Goal: Information Seeking & Learning: Understand process/instructions

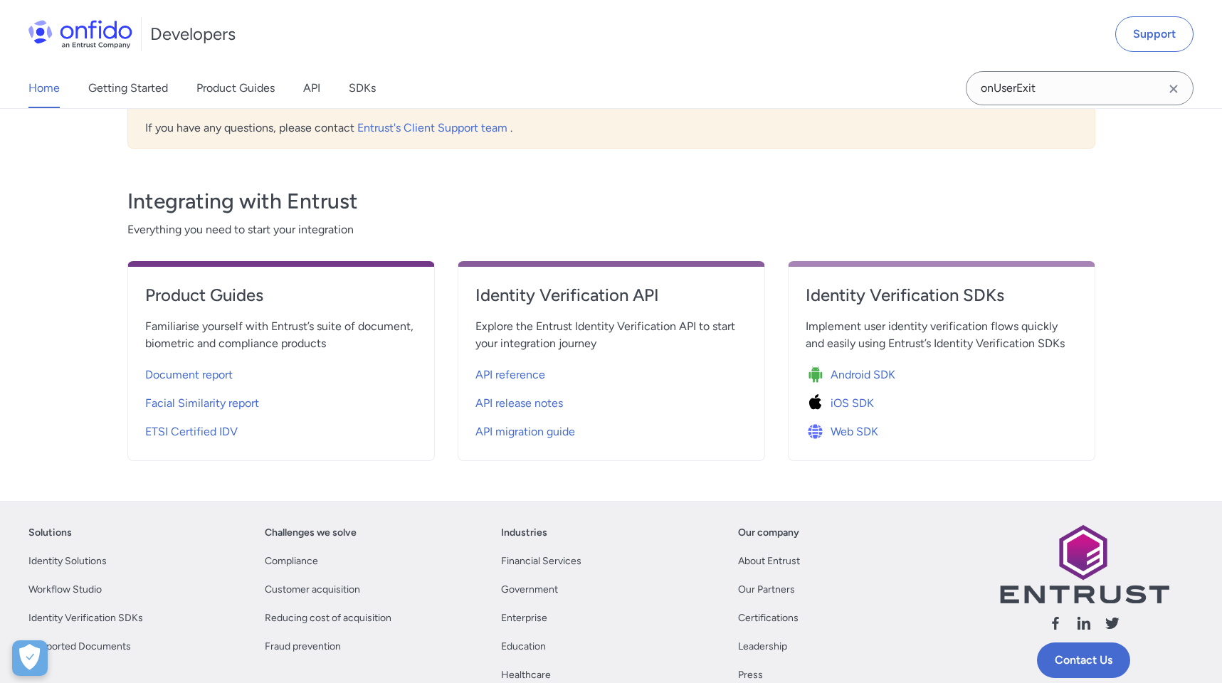
scroll to position [391, 0]
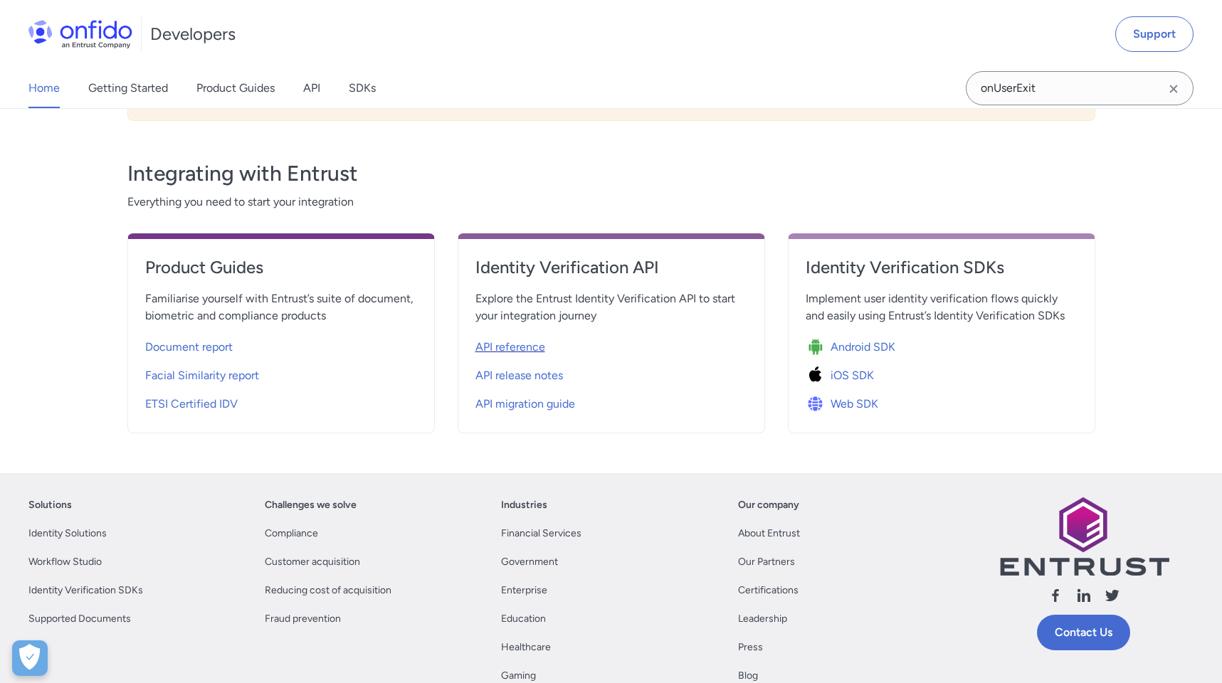
click at [519, 342] on span "API reference" at bounding box center [510, 347] width 70 height 17
select select "http"
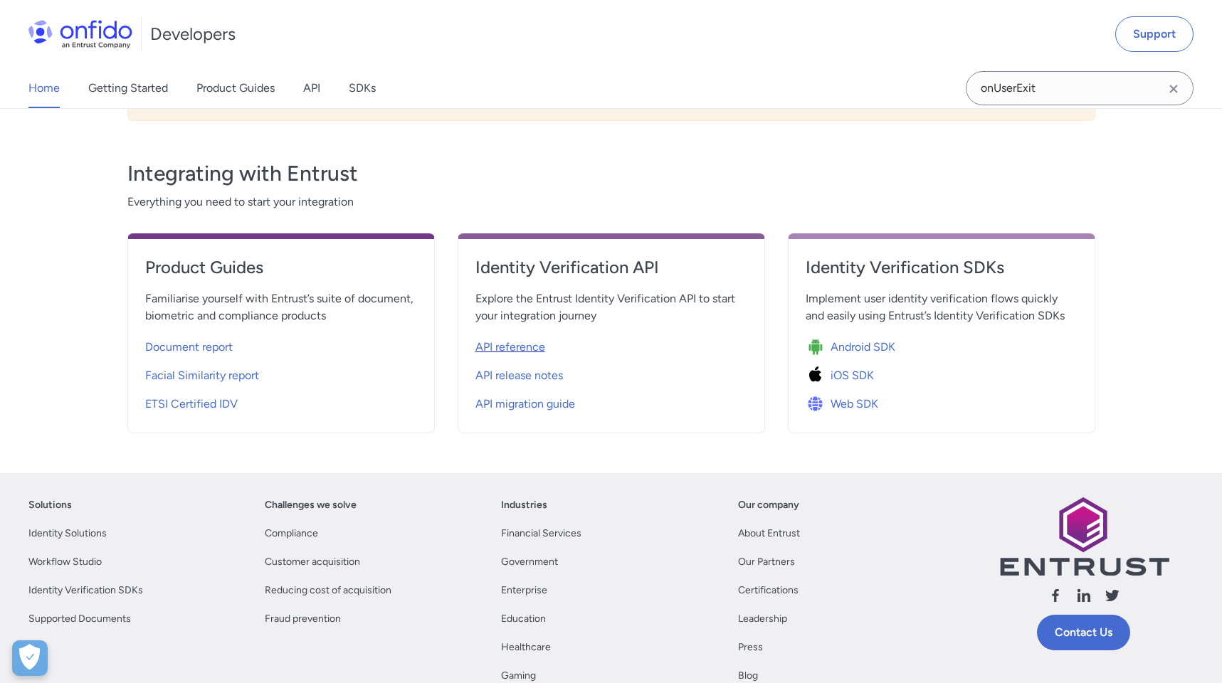
select select "http"
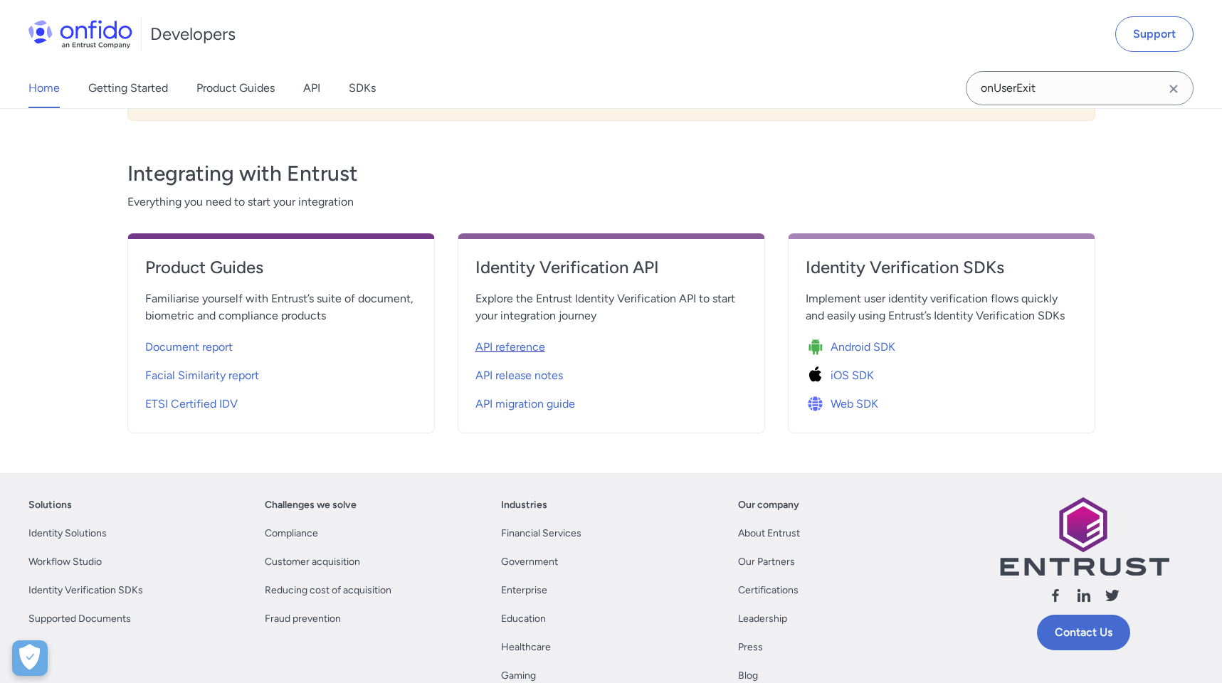
select select "http"
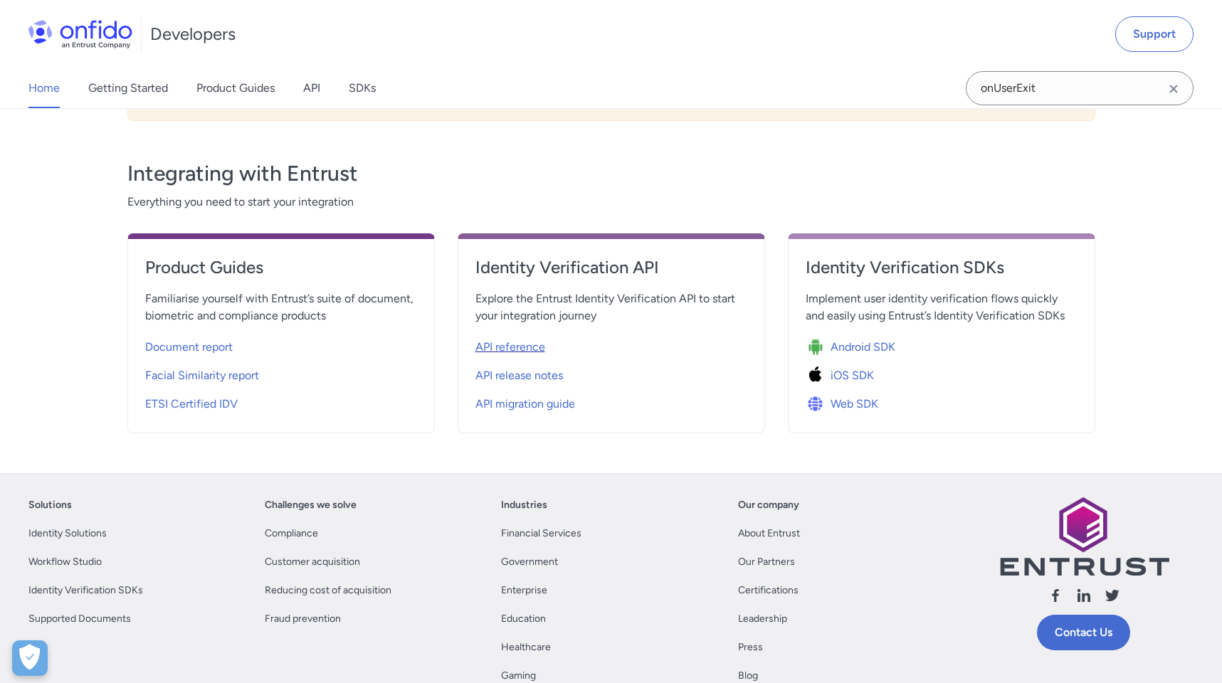
select select "http"
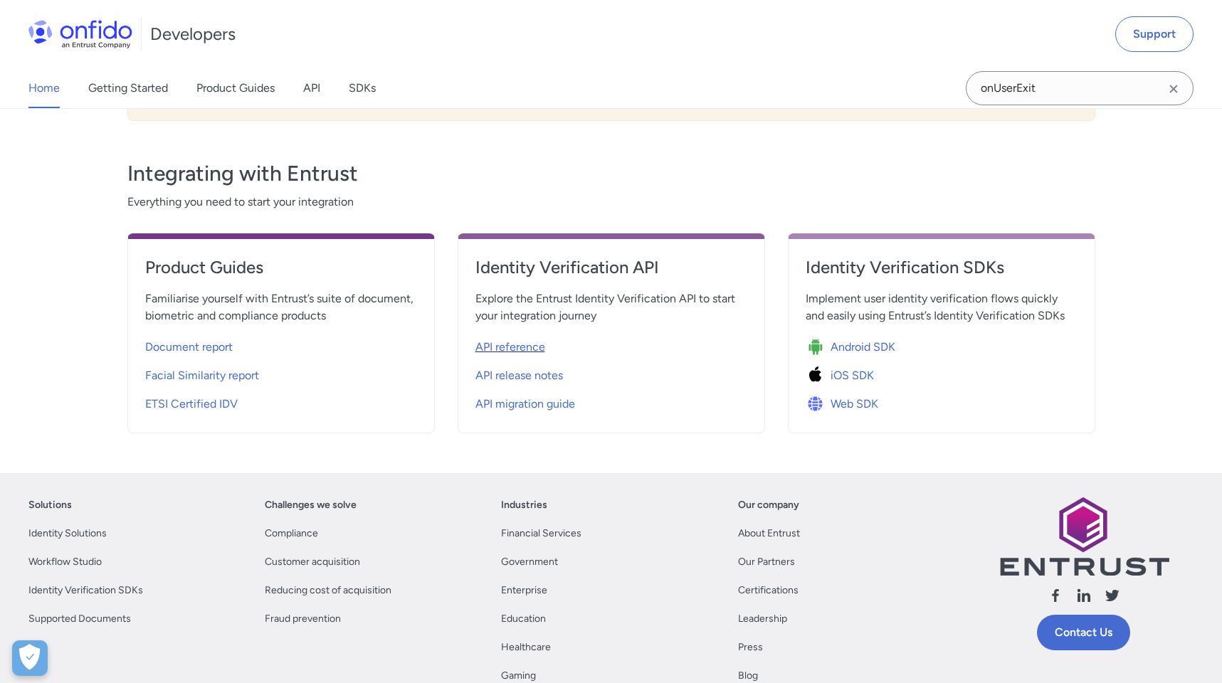
select select "http"
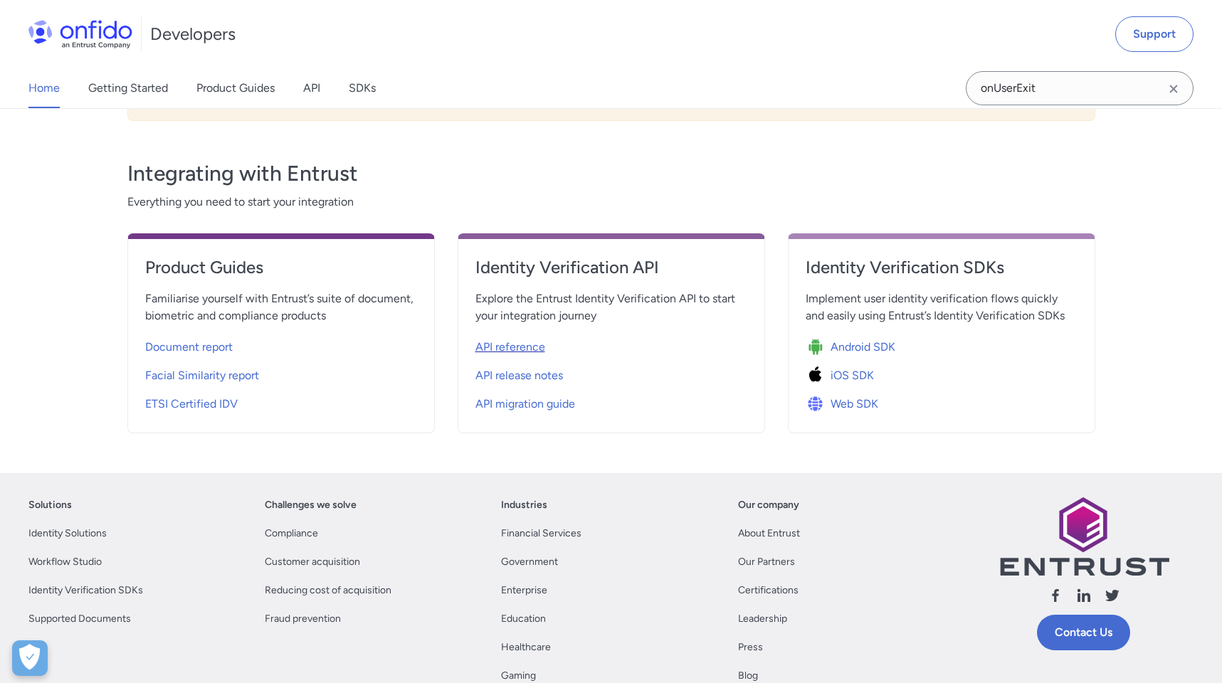
select select "http"
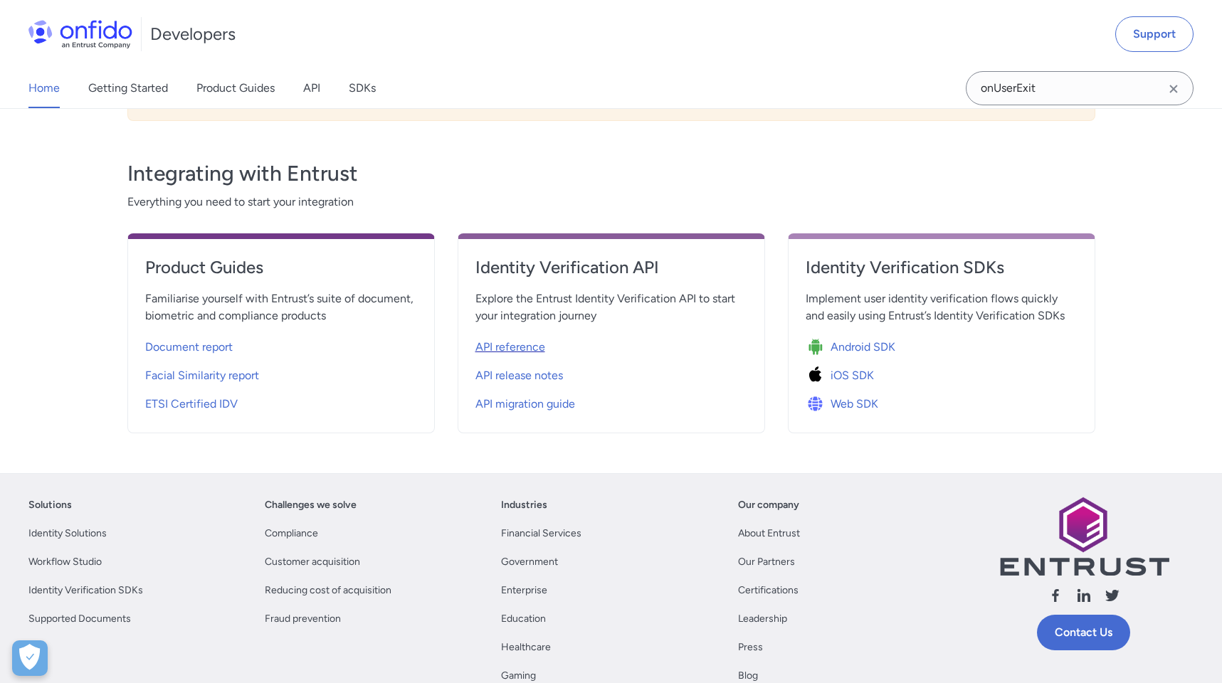
select select "http"
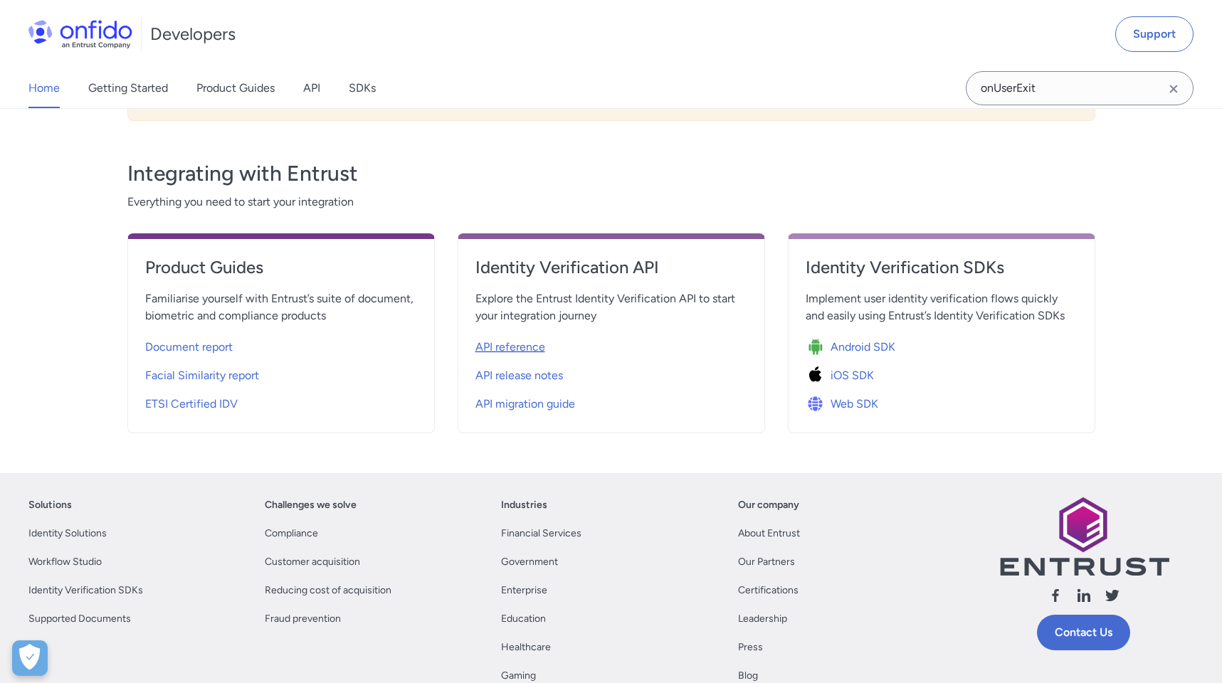
select select "http"
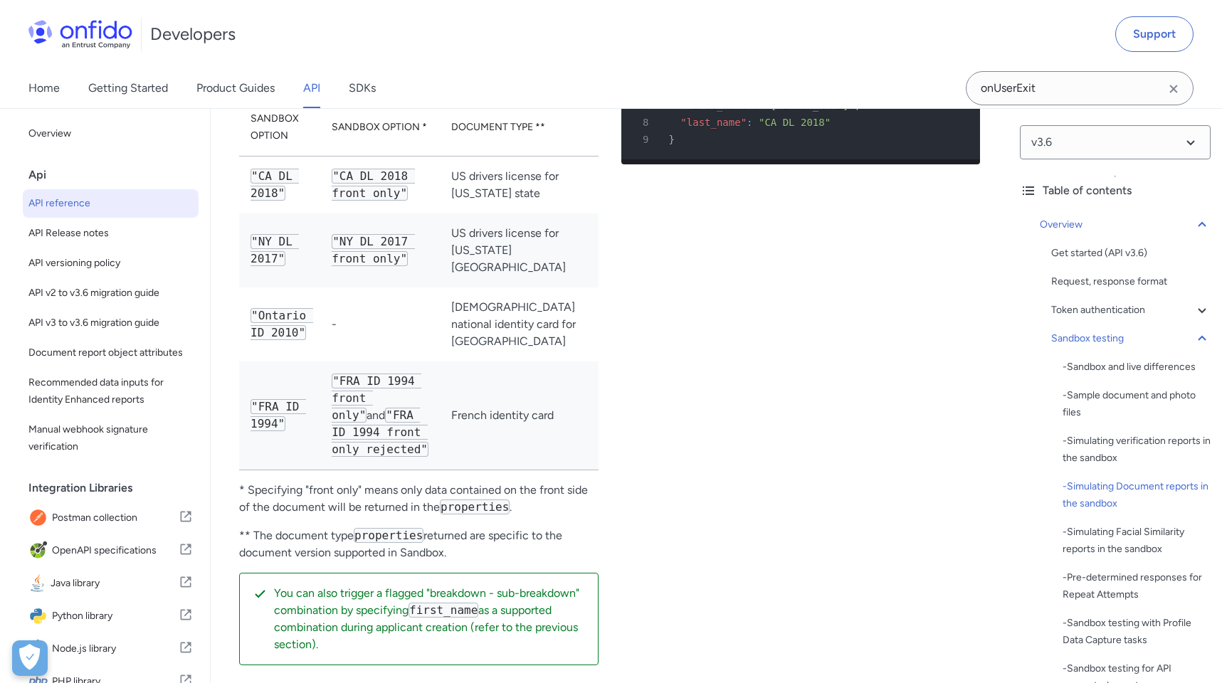
scroll to position [15768, 0]
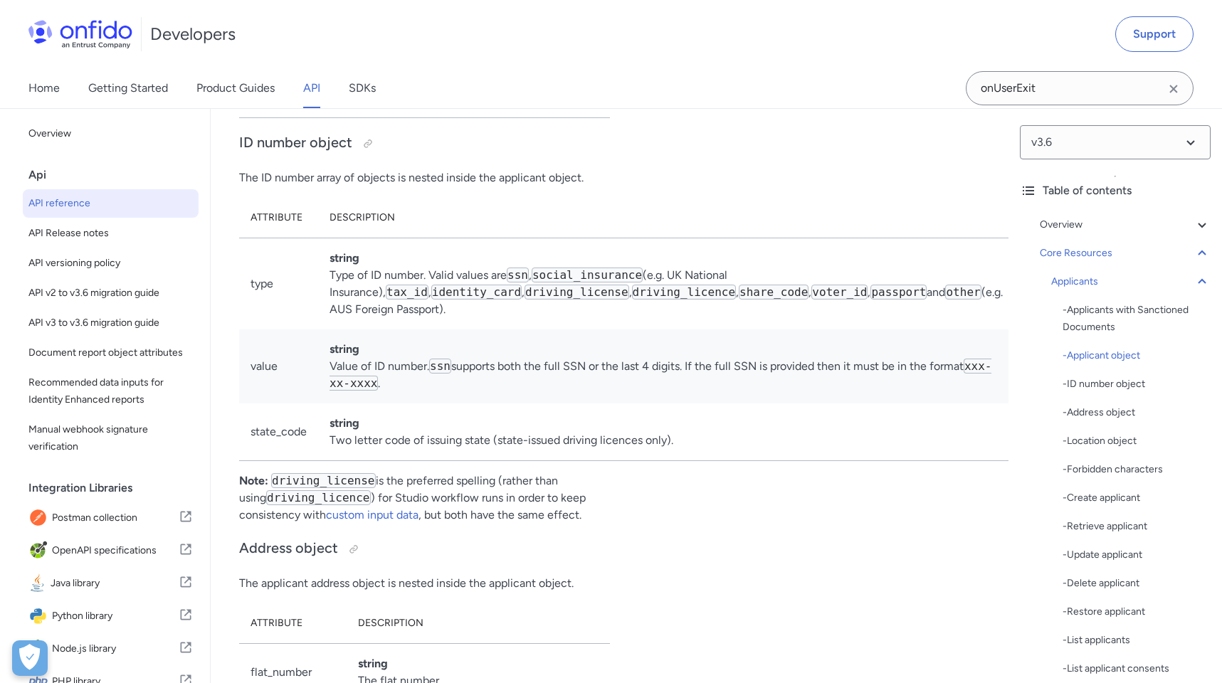
click at [681, 366] on div "Example applicant object 1 HTTP/1.1 201 Created 2 Content-Type : application/js…" at bounding box center [807, 677] width 348 height 3057
click at [682, 363] on div "Example applicant object 1 HTTP/1.1 201 Created 2 Content-Type : application/js…" at bounding box center [807, 677] width 348 height 3057
click at [591, 329] on td "string Type of ID number. Valid values are ssn , social_insurance (e.g. UK Nati…" at bounding box center [666, 284] width 696 height 92
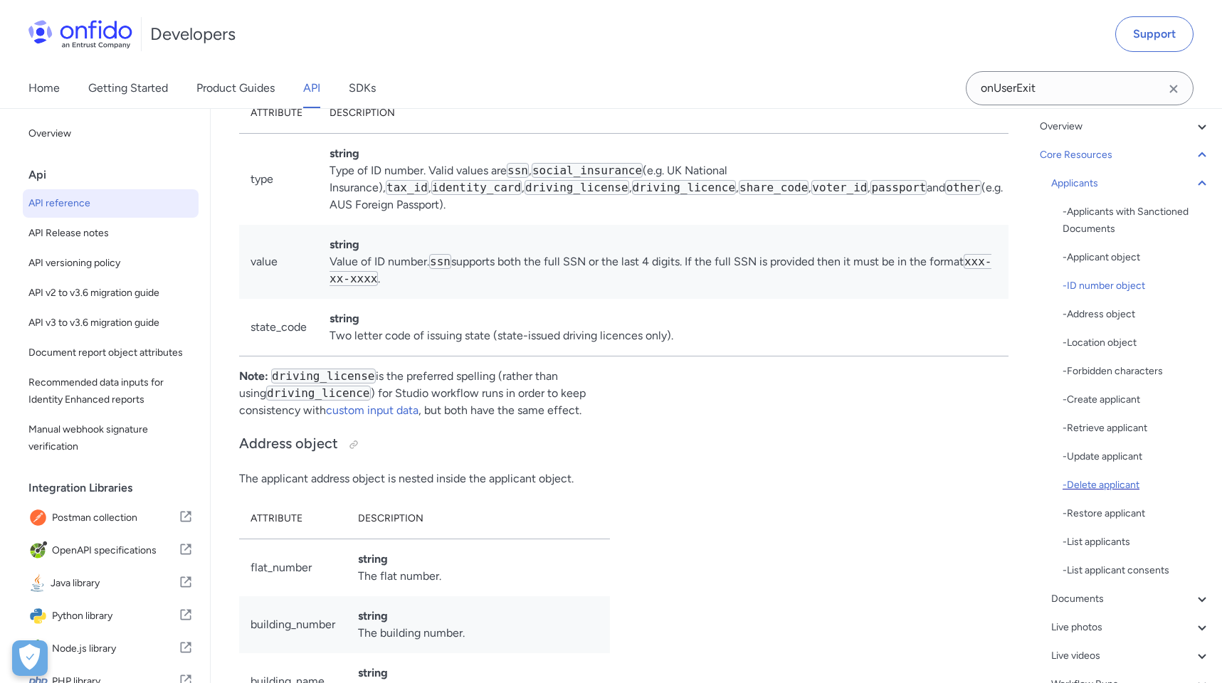
scroll to position [154, 0]
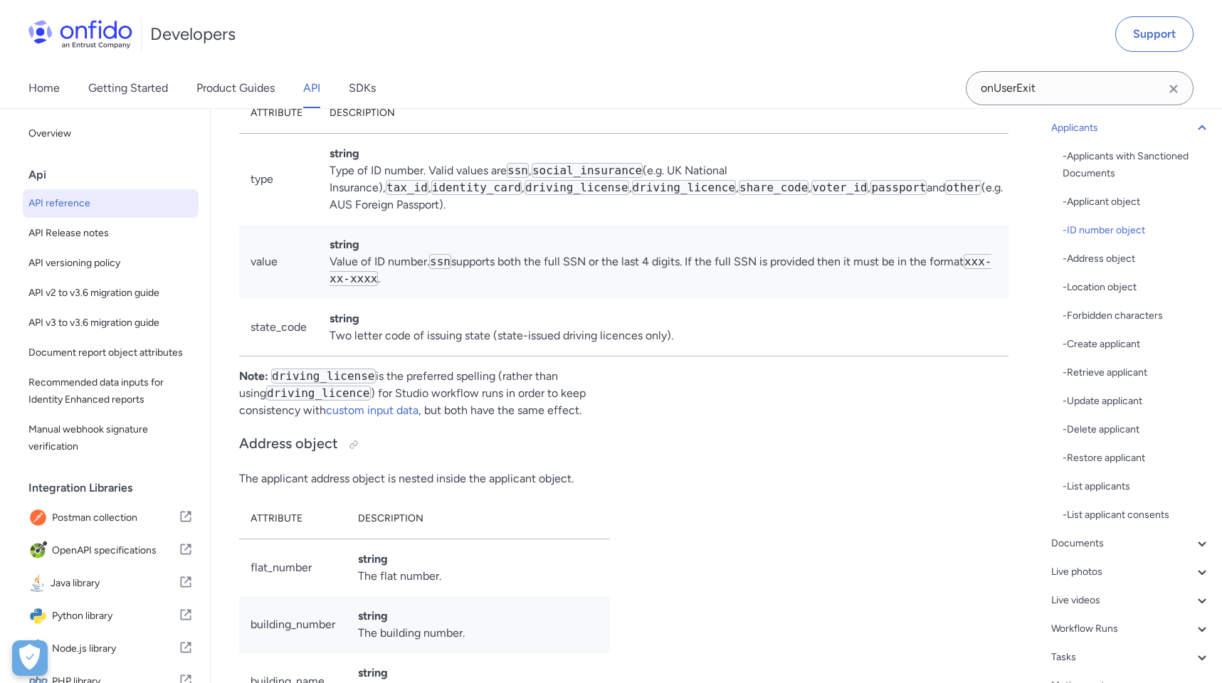
click at [664, 484] on div "Example applicant object 1 HTTP/1.1 201 Created 2 Content-Type : application/js…" at bounding box center [807, 572] width 348 height 3057
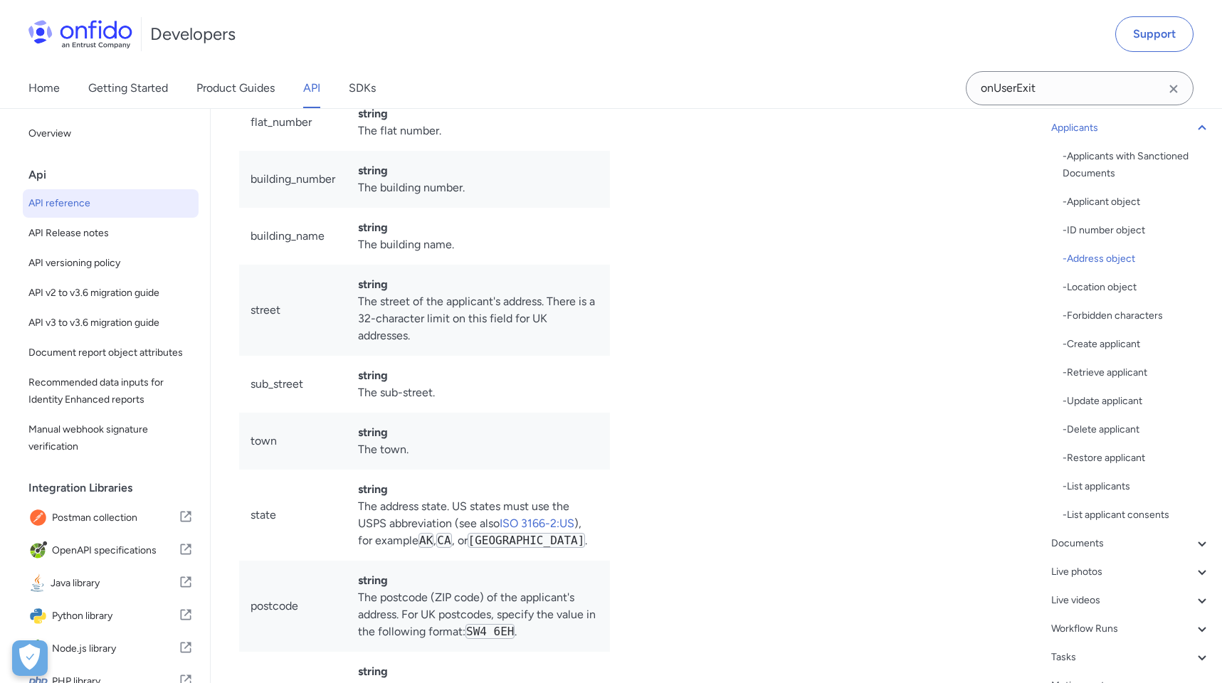
click at [664, 484] on div "Example applicant object 1 HTTP/1.1 201 Created 2 Content-Type : application/js…" at bounding box center [807, 127] width 348 height 3057
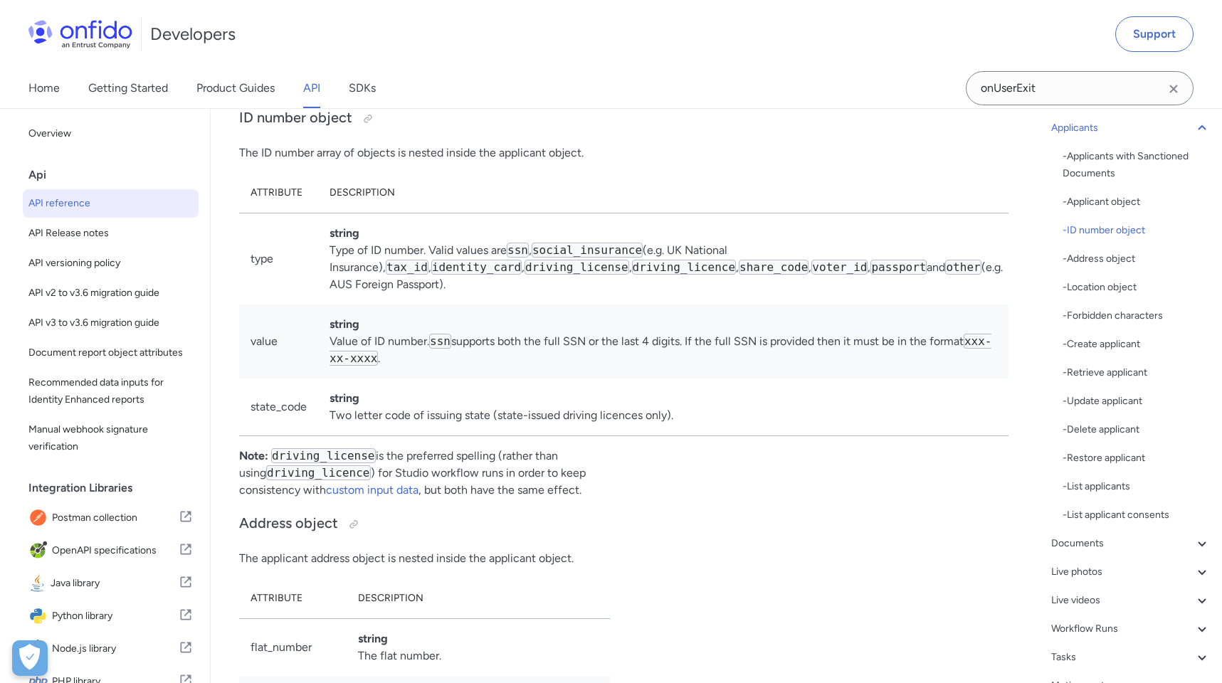
scroll to position [15790, 0]
